Goal: Task Accomplishment & Management: Use online tool/utility

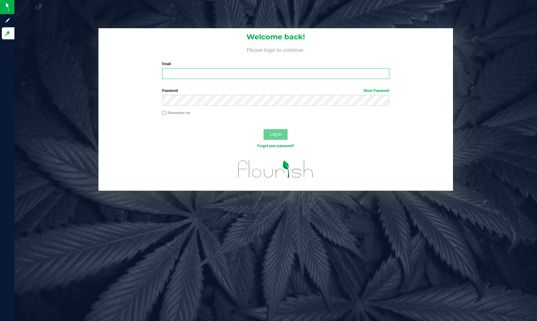
type input "[EMAIL_ADDRESS][PERSON_NAME][DOMAIN_NAME]"
drag, startPoint x: 88, startPoint y: 83, endPoint x: 185, endPoint y: 129, distance: 107.2
click at [88, 83] on div "Welcome back! Please login to continue. Email [EMAIL_ADDRESS][PERSON_NAME][DOMA…" at bounding box center [276, 109] width 532 height 162
click at [270, 133] on span "Log In" at bounding box center [276, 134] width 12 height 5
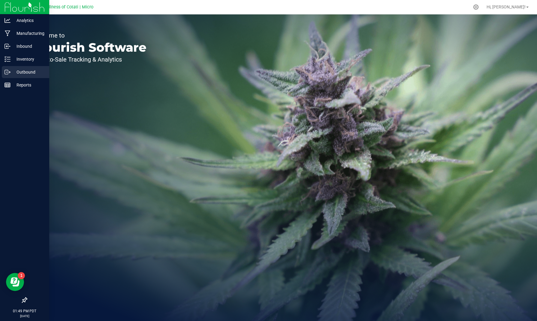
click at [16, 72] on p "Outbound" at bounding box center [29, 71] width 36 height 7
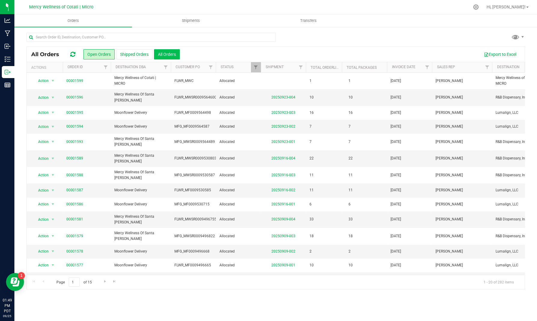
click at [172, 53] on button "All Orders" at bounding box center [167, 54] width 26 height 10
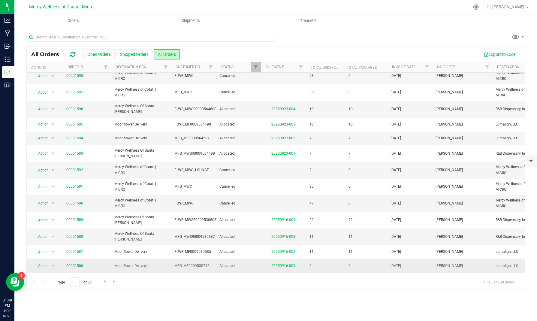
scroll to position [23, 0]
click at [51, 262] on span "select" at bounding box center [52, 264] width 5 height 5
click at [51, 294] on li "Print invoice" at bounding box center [55, 295] width 44 height 9
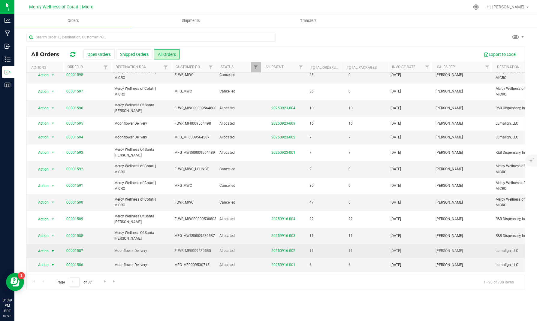
click at [53, 249] on span "select" at bounding box center [52, 251] width 5 height 5
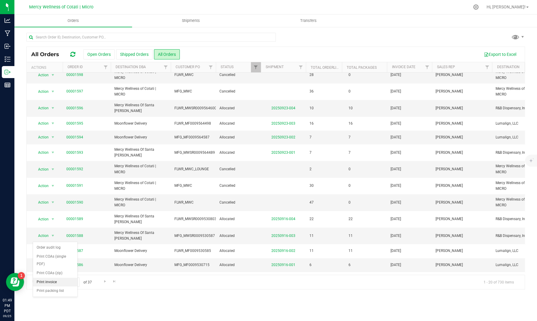
click at [53, 280] on li "Print invoice" at bounding box center [55, 282] width 44 height 9
click at [53, 233] on span "select" at bounding box center [52, 235] width 5 height 5
click at [51, 266] on li "Print invoice" at bounding box center [55, 268] width 44 height 9
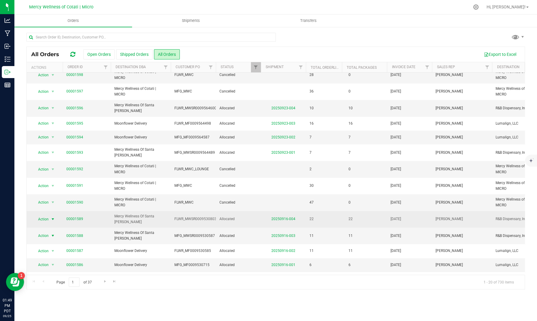
click at [52, 217] on span "select" at bounding box center [52, 219] width 5 height 5
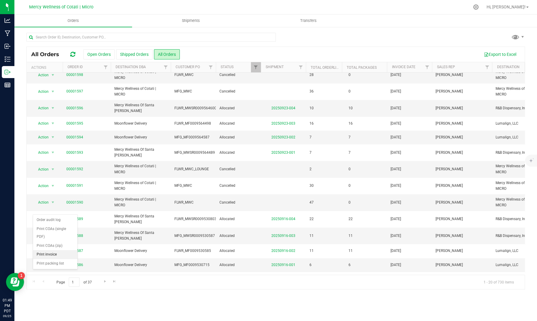
click at [53, 254] on li "Print invoice" at bounding box center [55, 254] width 44 height 9
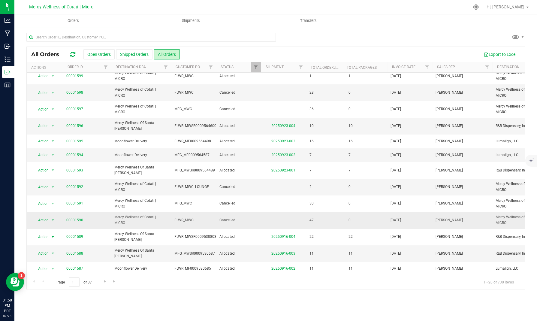
scroll to position [0, 0]
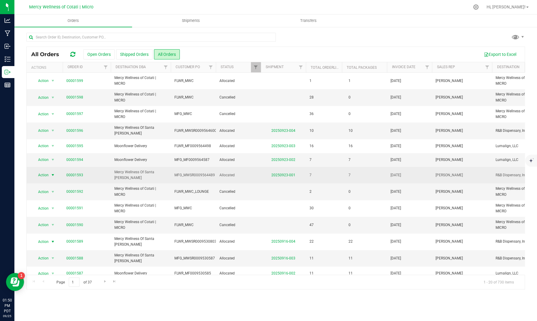
click at [52, 173] on span "select" at bounding box center [52, 175] width 5 height 5
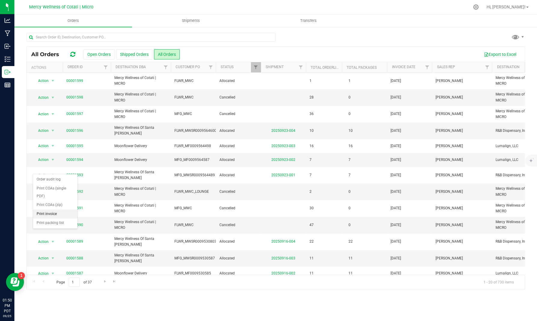
click at [56, 212] on li "Print invoice" at bounding box center [55, 214] width 44 height 9
click at [52, 157] on span "select" at bounding box center [52, 159] width 5 height 5
click at [54, 199] on li "Print invoice" at bounding box center [55, 200] width 44 height 9
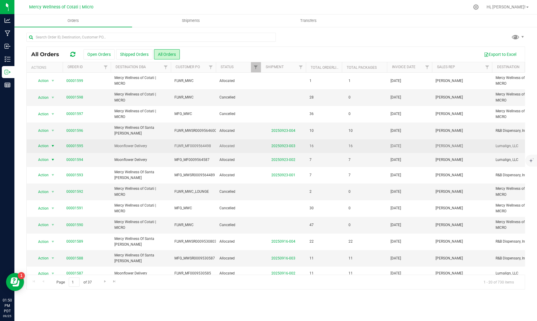
click at [52, 144] on span "select" at bounding box center [52, 146] width 5 height 5
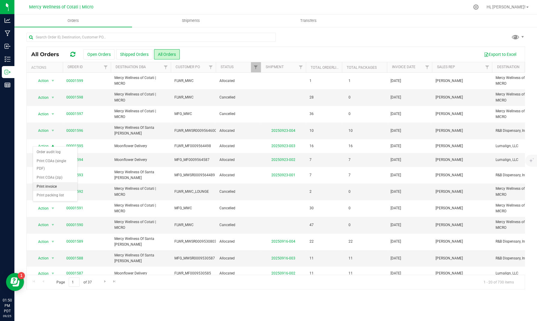
click at [52, 186] on li "Print invoice" at bounding box center [55, 186] width 44 height 9
click at [53, 128] on span "select" at bounding box center [52, 130] width 5 height 5
click at [53, 169] on li "Print invoice" at bounding box center [55, 172] width 44 height 9
click at [521, 8] on span "Hi, [PERSON_NAME]!" at bounding box center [506, 7] width 39 height 5
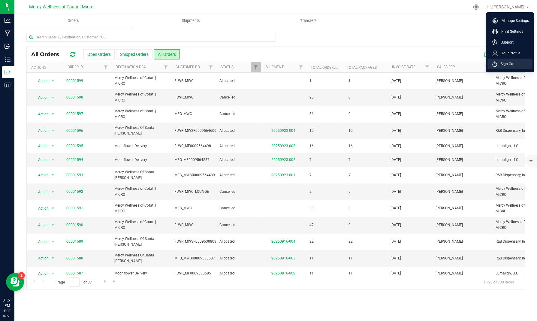
click at [507, 65] on span "Sign Out" at bounding box center [505, 64] width 17 height 6
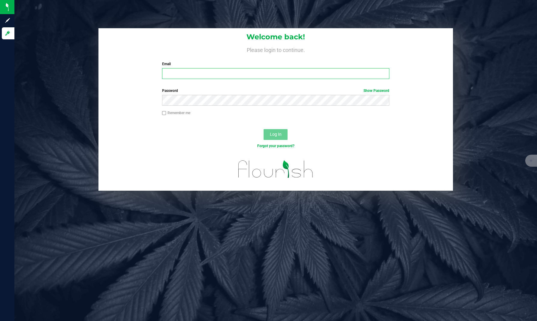
type input "[EMAIL_ADDRESS][PERSON_NAME][DOMAIN_NAME]"
